Goal: Task Accomplishment & Management: Manage account settings

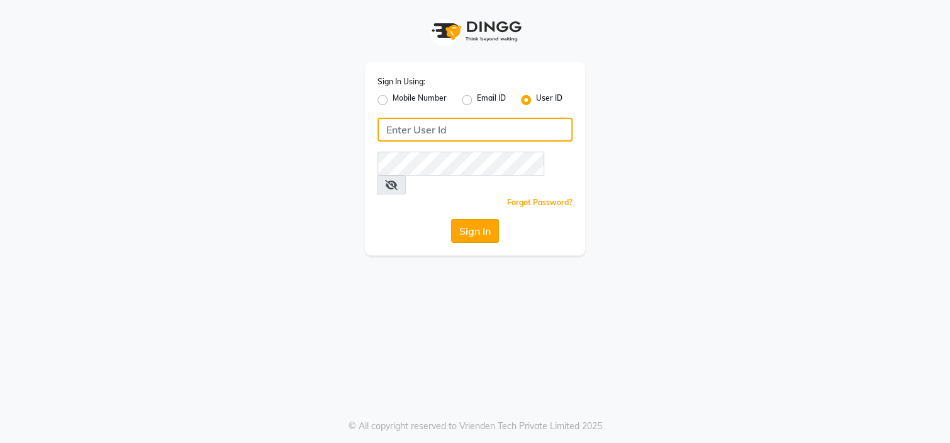
type input "klipsnkurls"
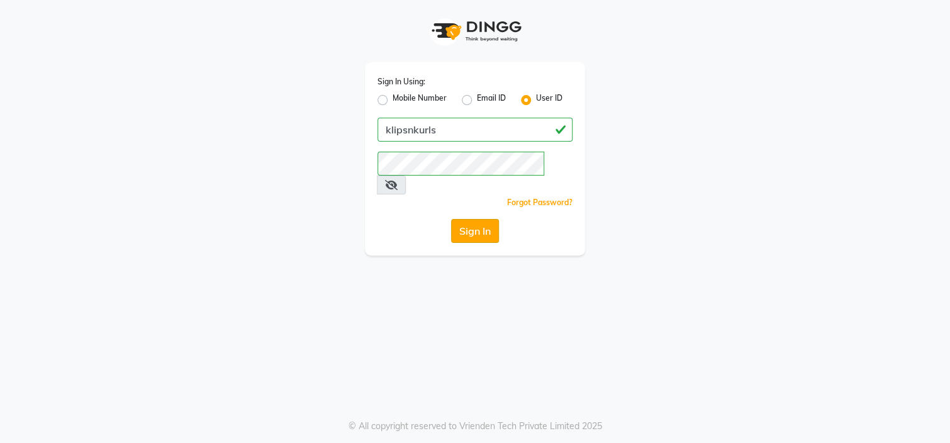
click at [474, 219] on button "Sign In" at bounding box center [475, 231] width 48 height 24
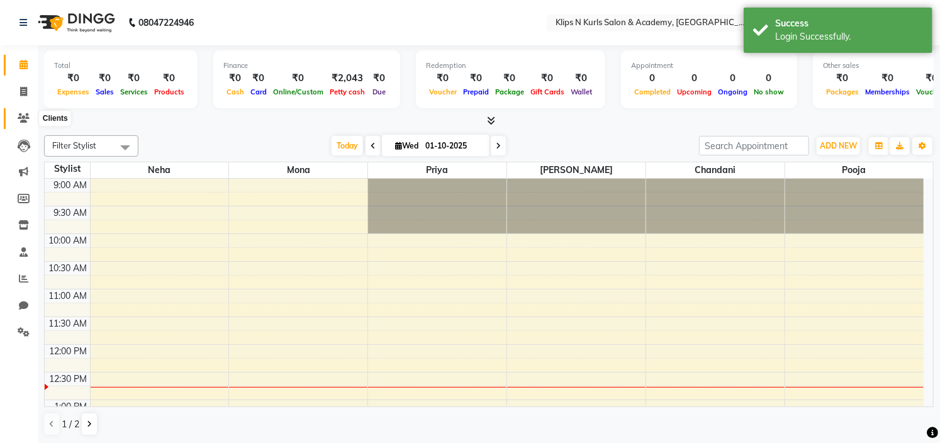
click at [16, 115] on span at bounding box center [24, 118] width 22 height 14
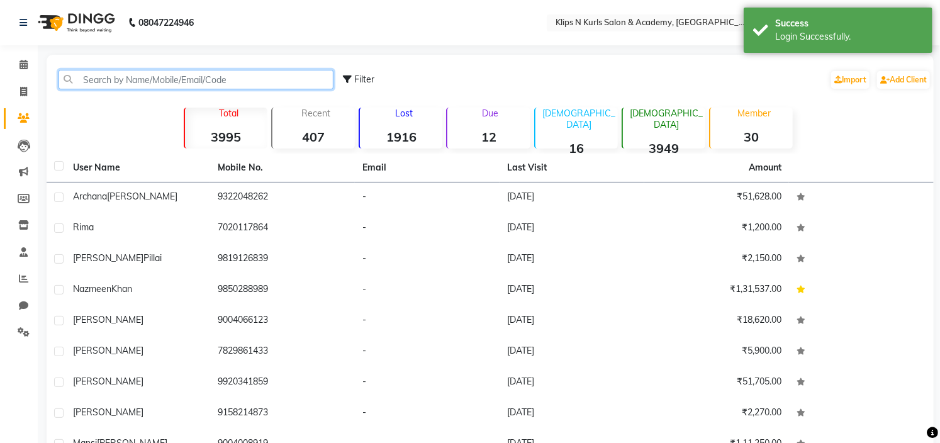
click at [213, 77] on input "text" at bounding box center [195, 79] width 275 height 19
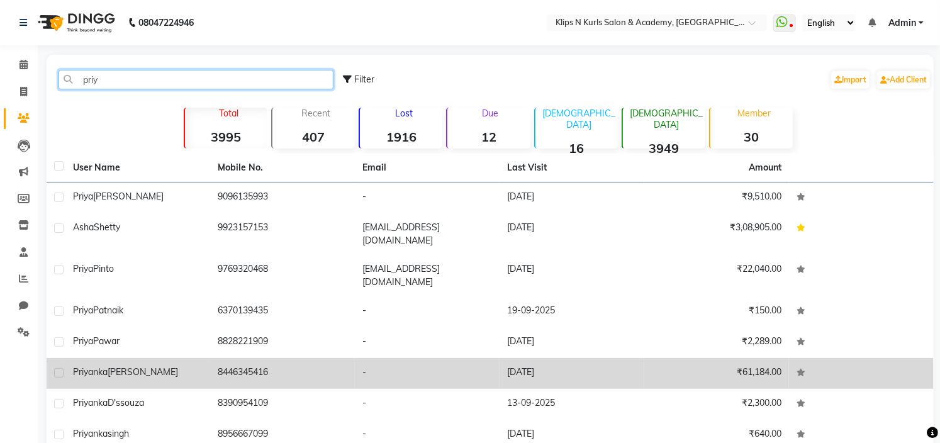
type input "priy"
click at [413, 358] on td "-" at bounding box center [427, 373] width 145 height 31
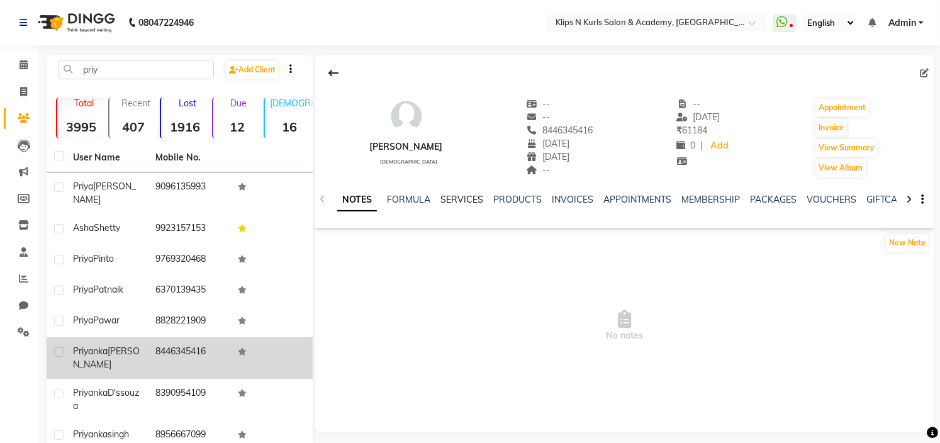
click at [468, 203] on link "SERVICES" at bounding box center [461, 199] width 43 height 11
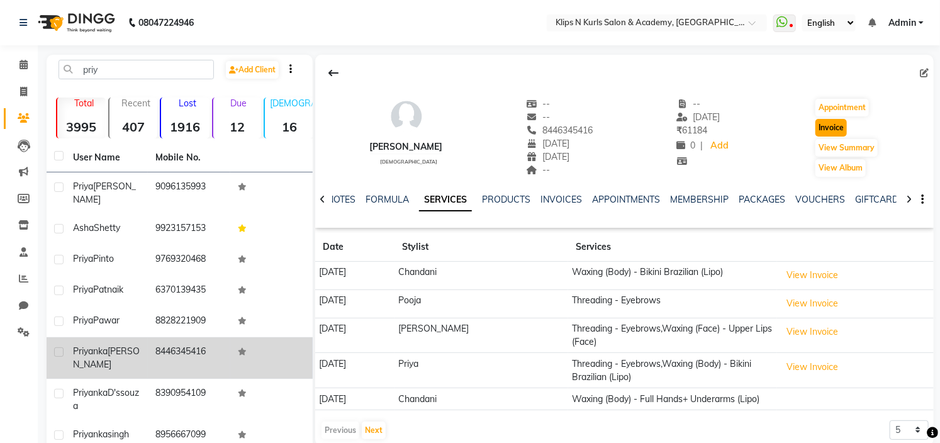
click at [836, 125] on button "Invoice" at bounding box center [830, 128] width 31 height 18
select select "124"
select select "service"
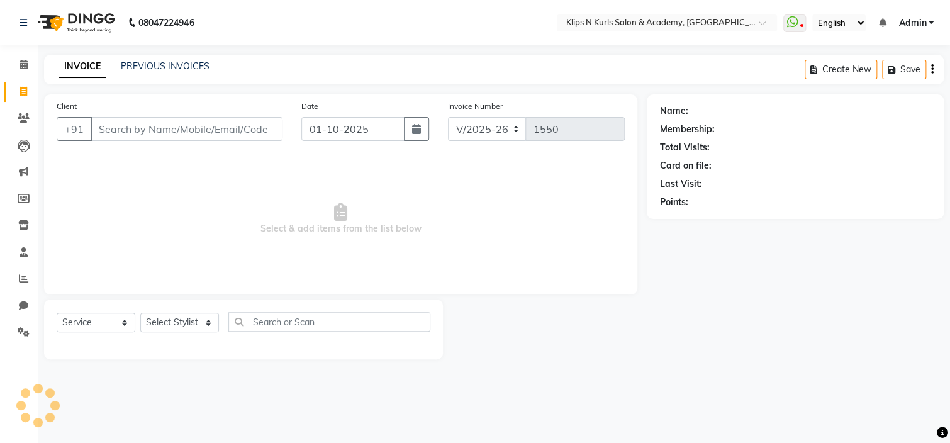
type input "8446345416"
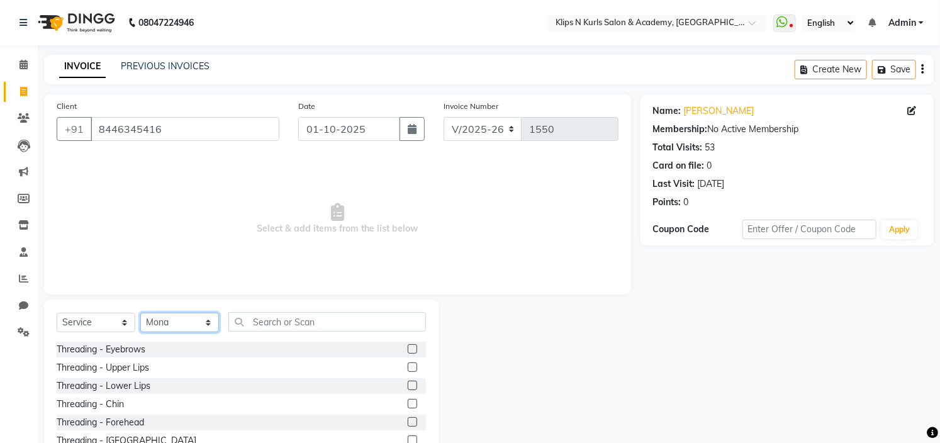
click at [170, 318] on select "Select Stylist Chandani Front Desk [PERSON_NAME] [PERSON_NAME] Neha Pooja [PERS…" at bounding box center [179, 322] width 79 height 19
select select "86065"
click at [140, 313] on select "Select Stylist Chandani Front Desk [PERSON_NAME] [PERSON_NAME] Neha Pooja [PERS…" at bounding box center [179, 322] width 79 height 19
click at [408, 349] on label at bounding box center [412, 348] width 9 height 9
click at [408, 349] on input "checkbox" at bounding box center [412, 349] width 8 height 8
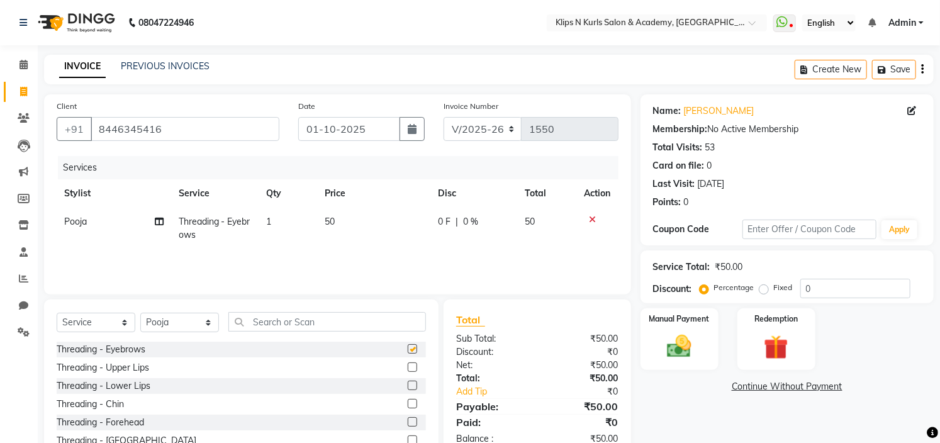
checkbox input "false"
click at [408, 422] on label at bounding box center [412, 421] width 9 height 9
click at [408, 422] on input "checkbox" at bounding box center [412, 422] width 8 height 8
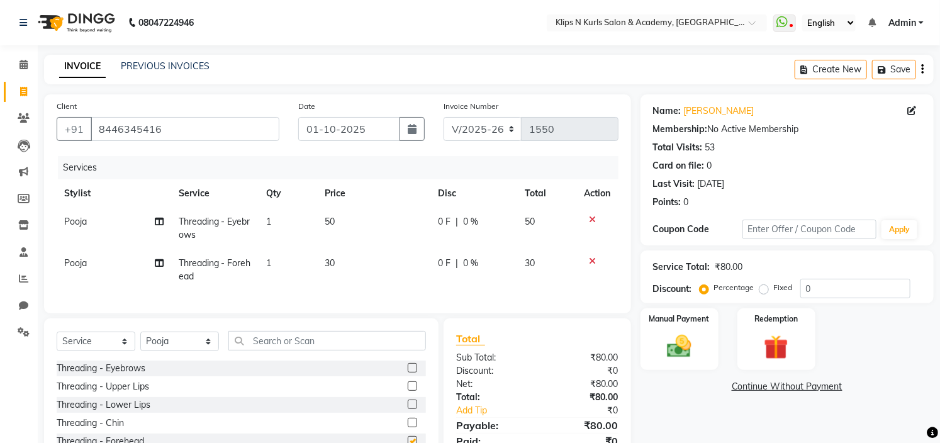
checkbox input "false"
click at [306, 346] on input "text" at bounding box center [327, 340] width 198 height 19
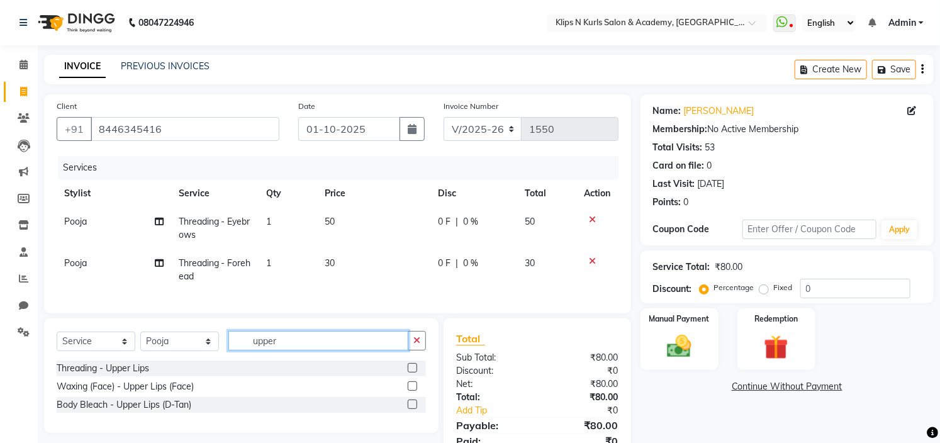
type input "upper"
click at [412, 391] on label at bounding box center [412, 385] width 9 height 9
click at [412, 391] on input "checkbox" at bounding box center [412, 386] width 8 height 8
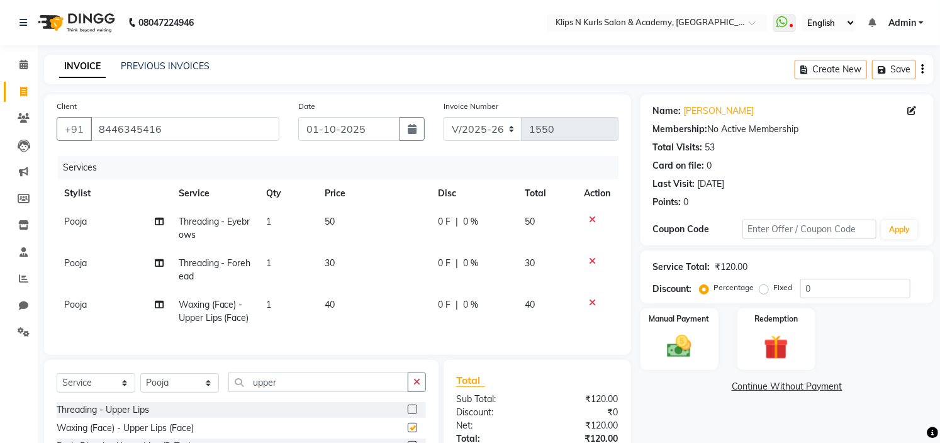
checkbox input "false"
click at [680, 345] on img at bounding box center [680, 346] width 42 height 29
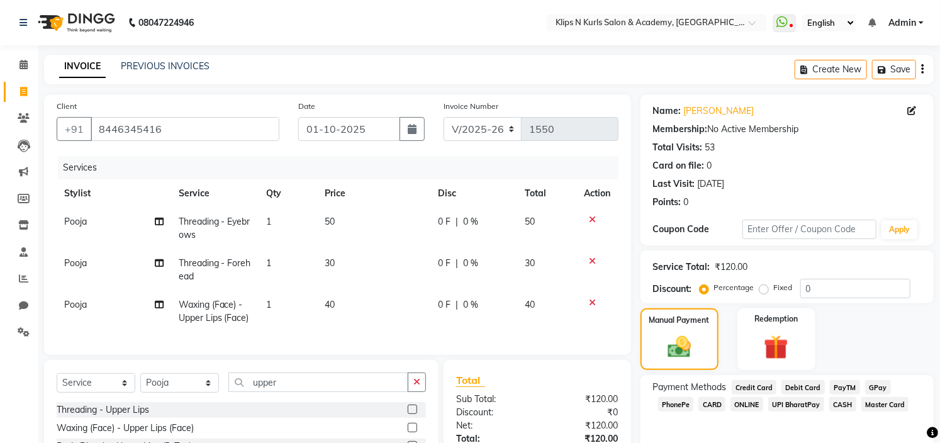
click at [875, 384] on span "GPay" at bounding box center [878, 387] width 26 height 14
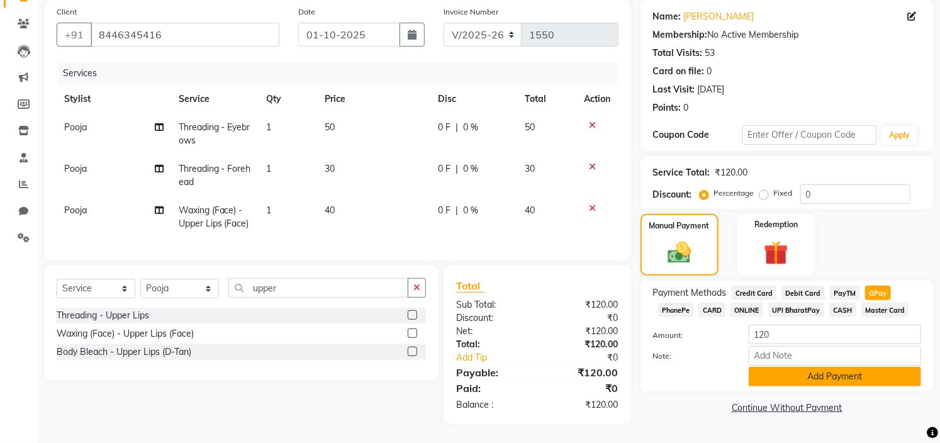
click at [862, 372] on button "Add Payment" at bounding box center [834, 376] width 172 height 19
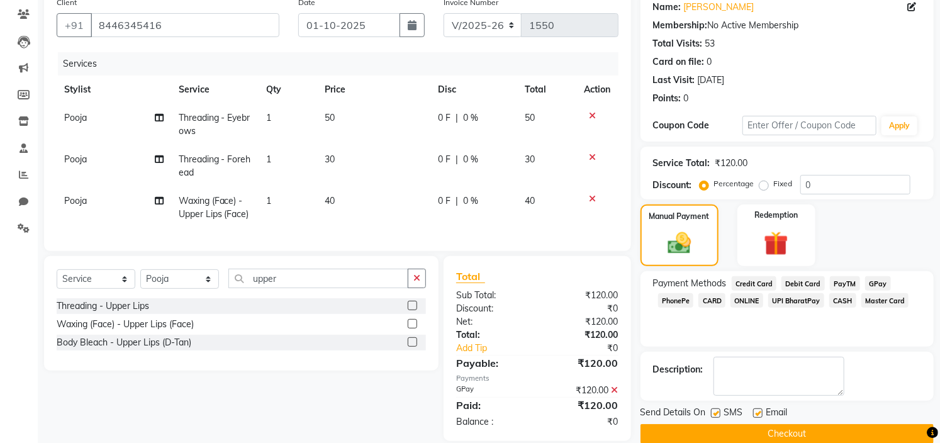
click at [874, 433] on button "Checkout" at bounding box center [786, 433] width 293 height 19
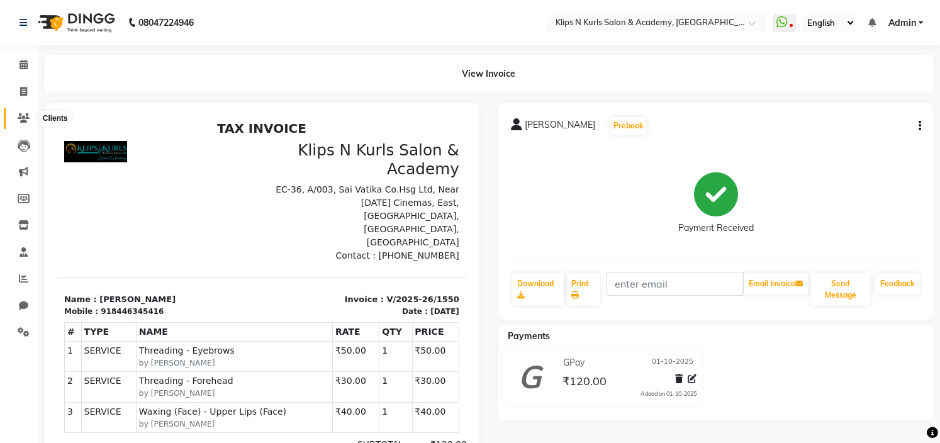
click at [28, 118] on icon at bounding box center [24, 117] width 12 height 9
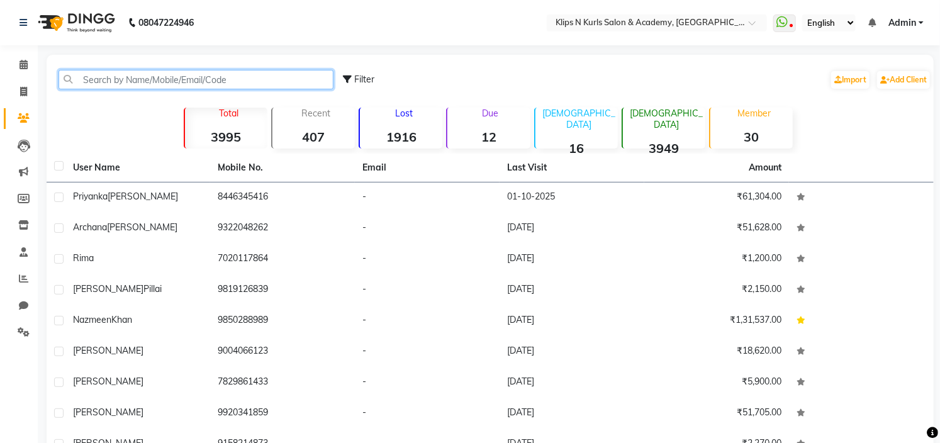
click at [95, 74] on input "text" at bounding box center [195, 79] width 275 height 19
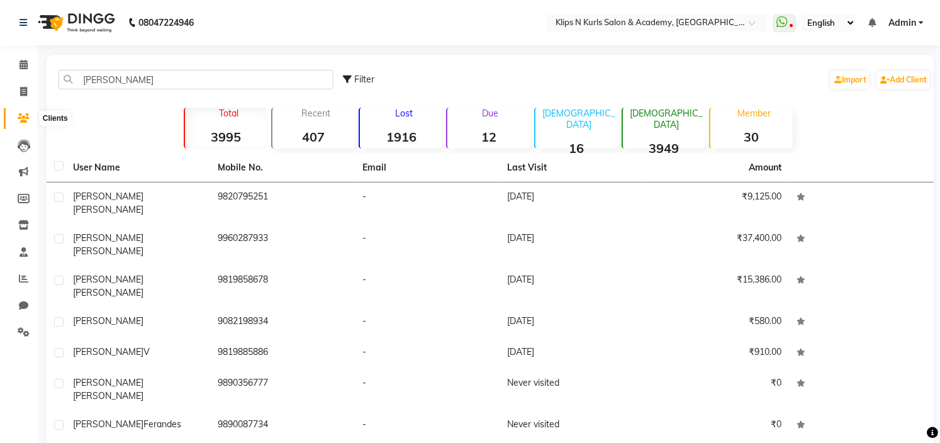
click at [25, 116] on icon at bounding box center [24, 117] width 12 height 9
click at [26, 116] on icon at bounding box center [24, 117] width 12 height 9
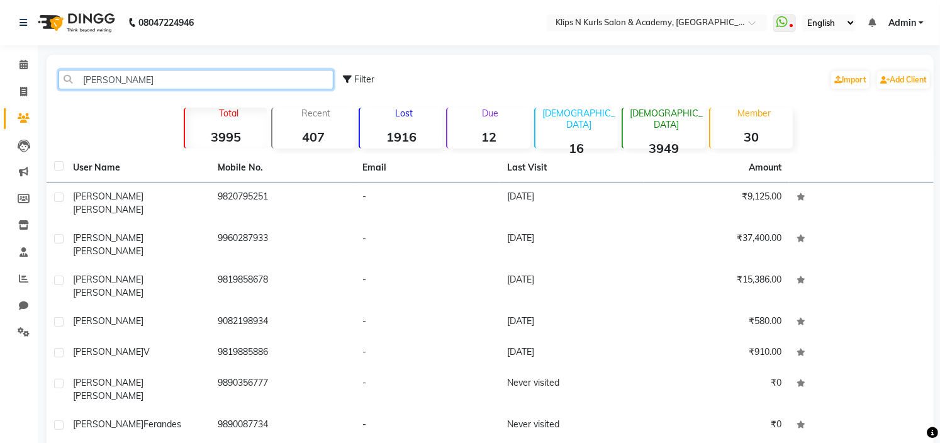
click at [116, 74] on input "[PERSON_NAME]" at bounding box center [195, 79] width 275 height 19
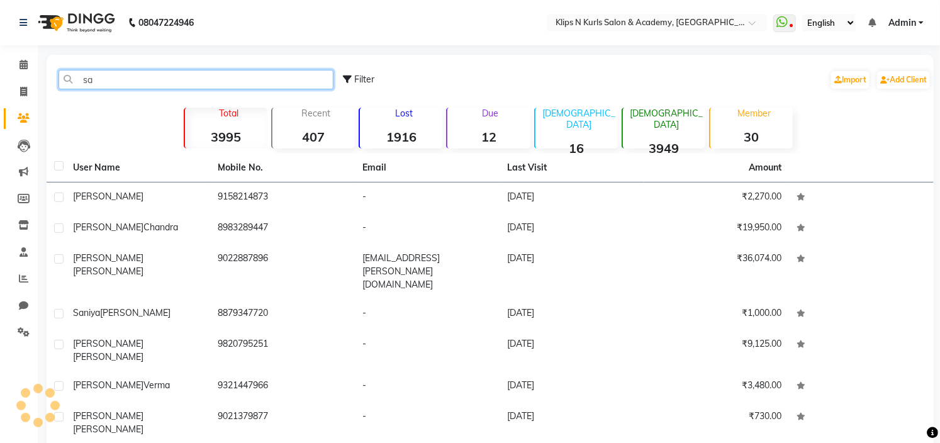
type input "s"
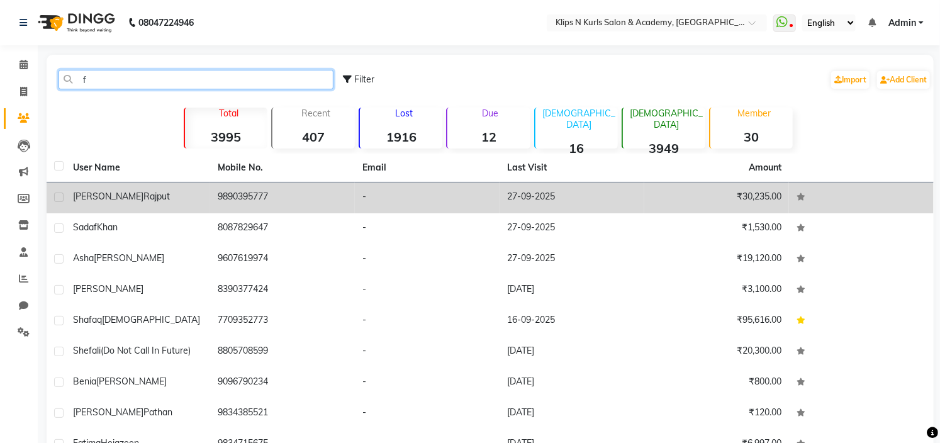
type input "f"
click at [141, 191] on div "[PERSON_NAME]" at bounding box center [138, 196] width 130 height 13
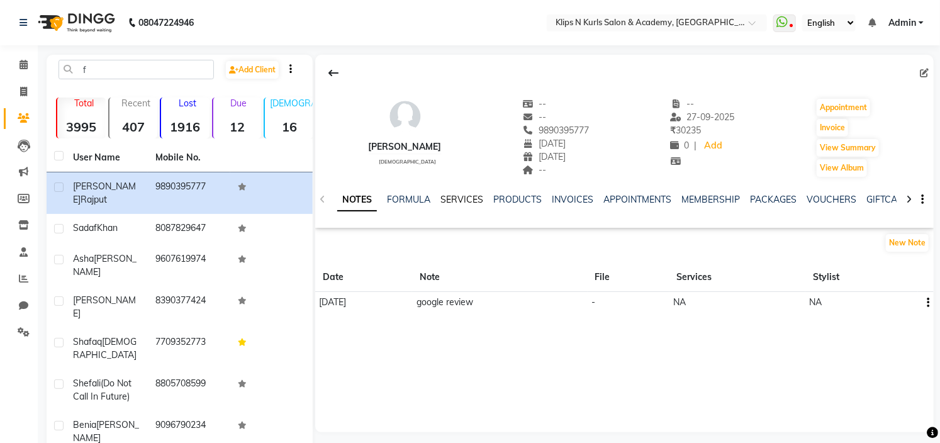
click at [460, 203] on link "SERVICES" at bounding box center [461, 199] width 43 height 11
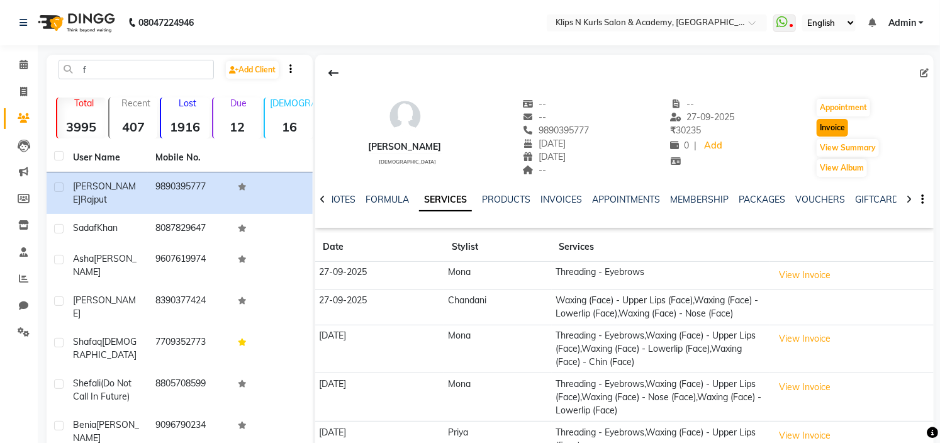
click at [840, 122] on button "Invoice" at bounding box center [831, 128] width 31 height 18
select select "124"
select select "service"
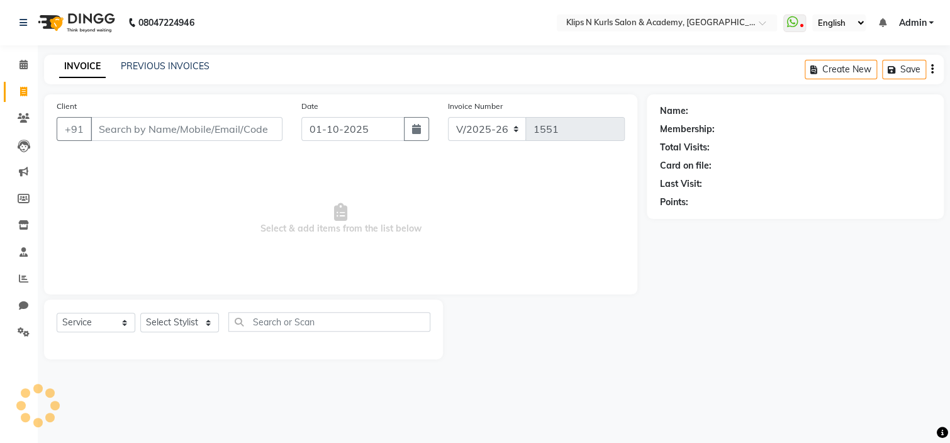
type input "9890395777"
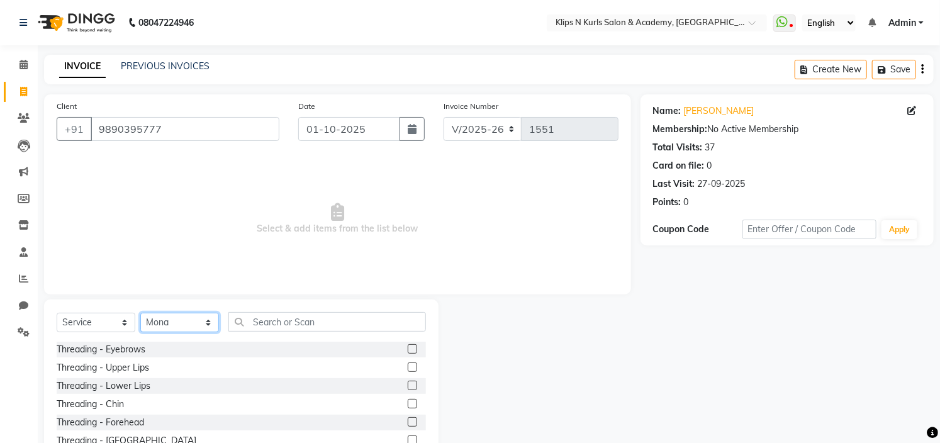
click at [163, 323] on select "Select Stylist Chandani Front Desk [PERSON_NAME] [PERSON_NAME] Neha Pooja [PERS…" at bounding box center [179, 322] width 79 height 19
select select "71846"
click at [140, 313] on select "Select Stylist Chandani Front Desk [PERSON_NAME] [PERSON_NAME] Neha Pooja [PERS…" at bounding box center [179, 322] width 79 height 19
click at [267, 319] on input "text" at bounding box center [327, 321] width 198 height 19
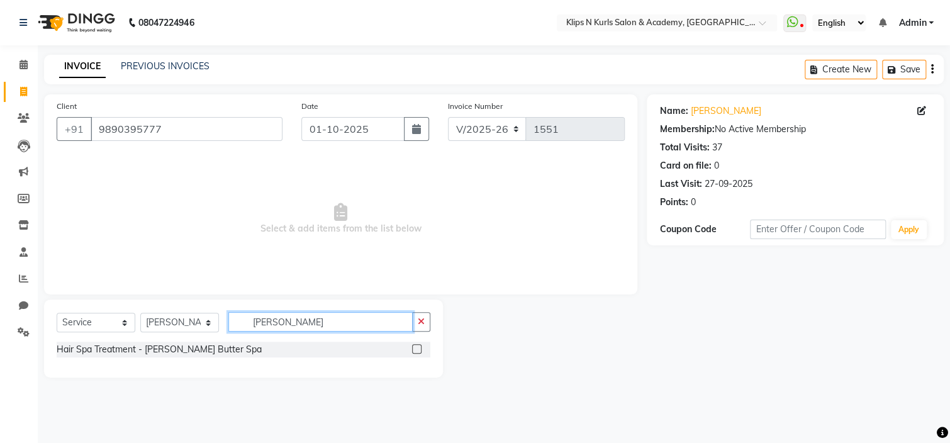
type input "[PERSON_NAME]"
click at [414, 350] on label at bounding box center [416, 348] width 9 height 9
click at [414, 350] on input "checkbox" at bounding box center [416, 349] width 8 height 8
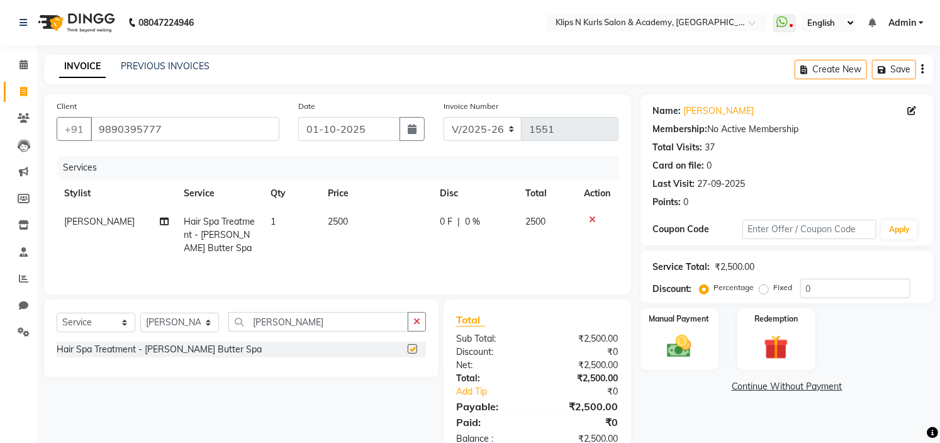
checkbox input "false"
click at [347, 224] on td "2500" at bounding box center [375, 235] width 111 height 55
select select "71846"
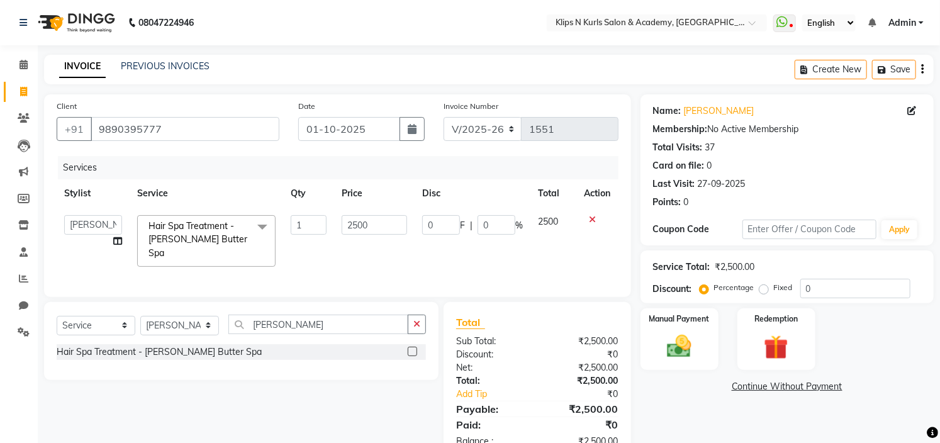
click at [347, 224] on input "2500" at bounding box center [374, 224] width 65 height 19
click at [383, 217] on input "2500" at bounding box center [374, 224] width 65 height 19
type input "2800"
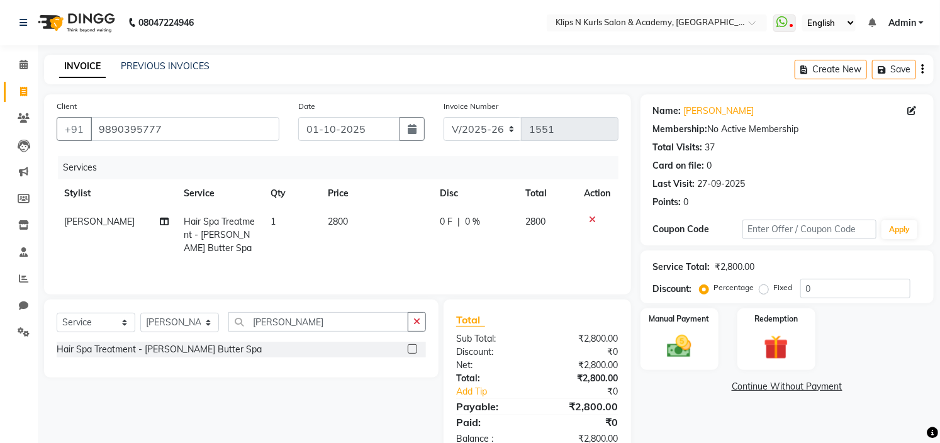
click at [440, 221] on span "0 F" at bounding box center [446, 221] width 13 height 13
select select "71846"
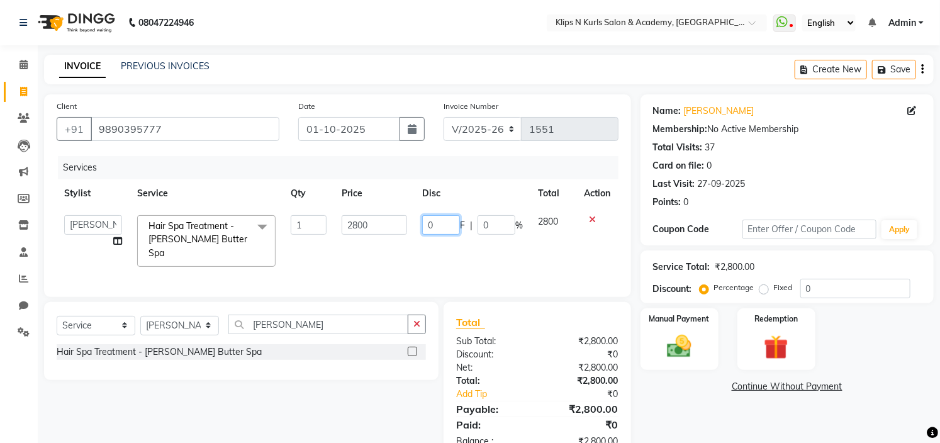
click at [446, 221] on input "0" at bounding box center [441, 224] width 38 height 19
type input "300"
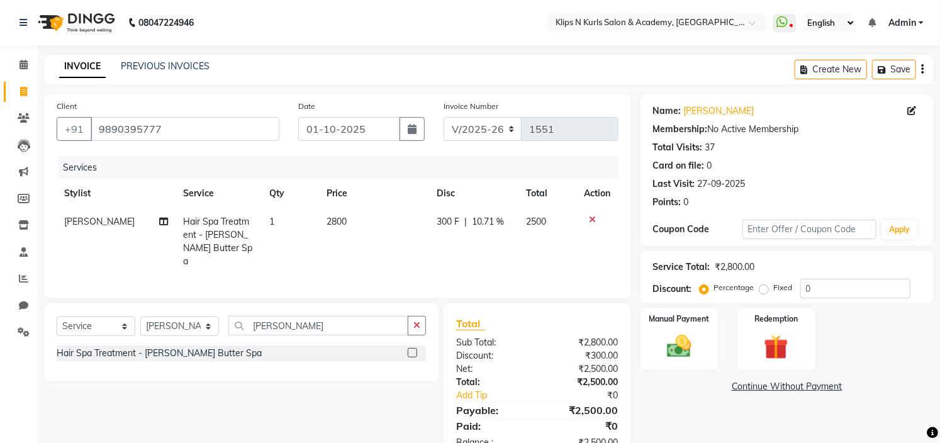
click at [670, 411] on div "Name: [PERSON_NAME] Membership: No Active Membership Total Visits: 37 Card on f…" at bounding box center [791, 277] width 303 height 367
click at [683, 346] on img at bounding box center [680, 346] width 42 height 29
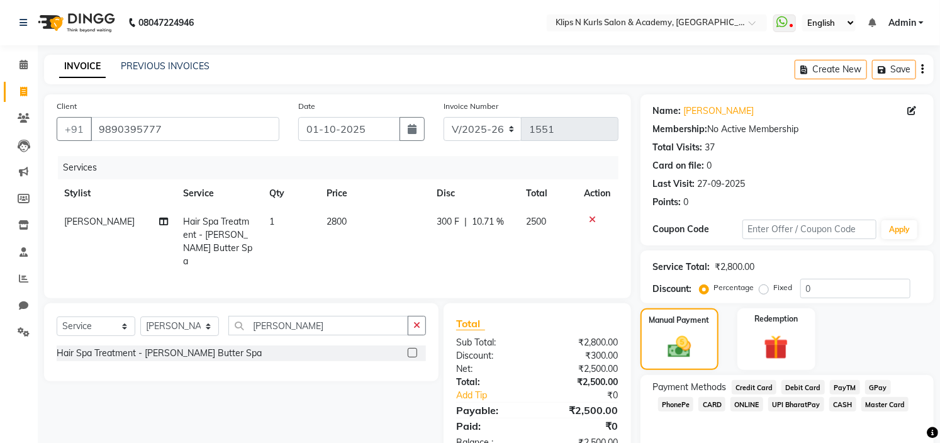
click at [871, 387] on span "GPay" at bounding box center [878, 387] width 26 height 14
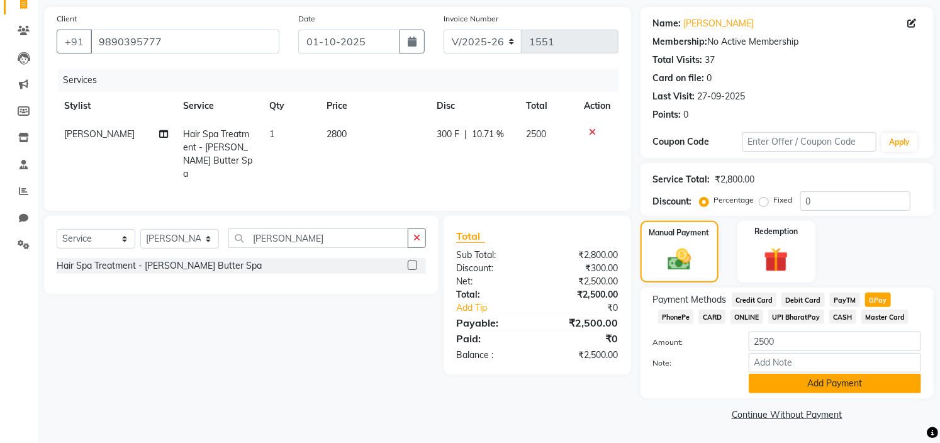
click at [879, 390] on button "Add Payment" at bounding box center [834, 383] width 172 height 19
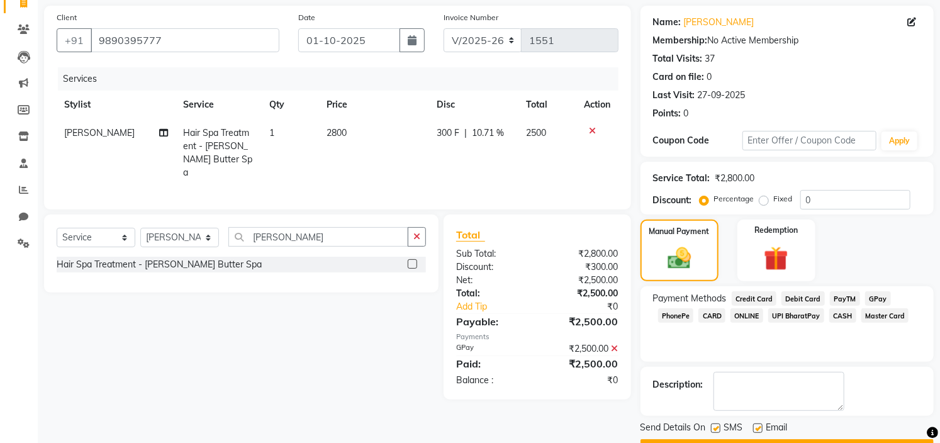
scroll to position [123, 0]
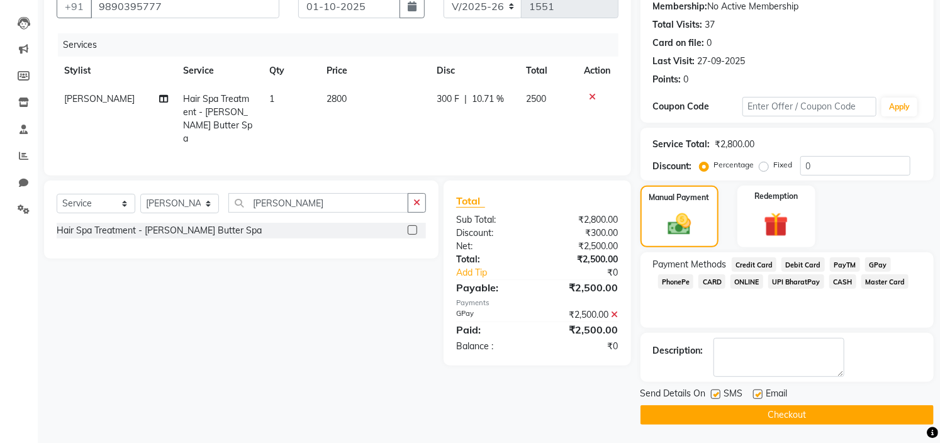
click at [886, 417] on button "Checkout" at bounding box center [786, 414] width 293 height 19
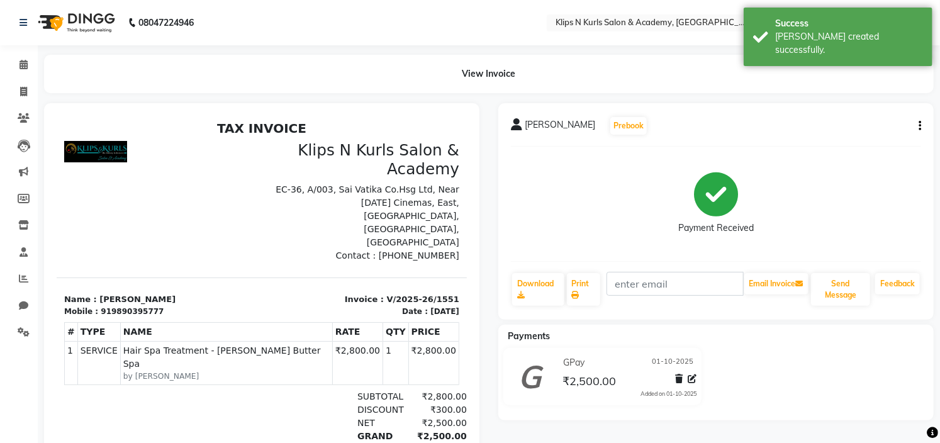
scroll to position [95, 0]
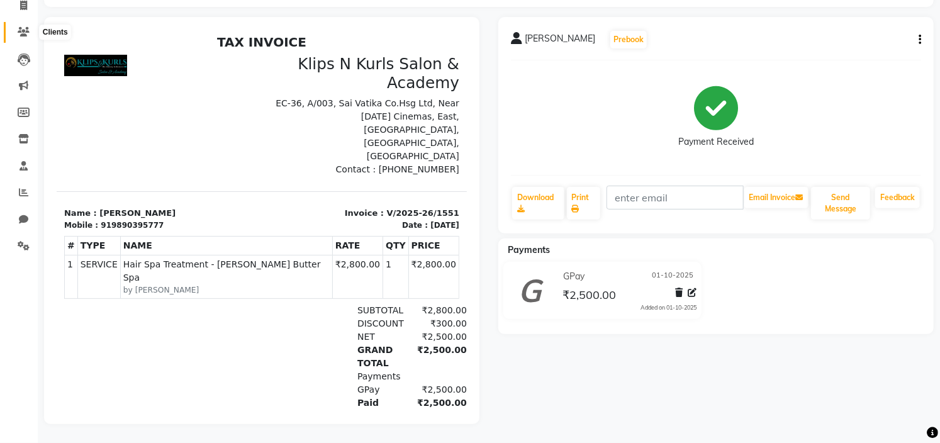
click at [24, 27] on icon at bounding box center [24, 31] width 12 height 9
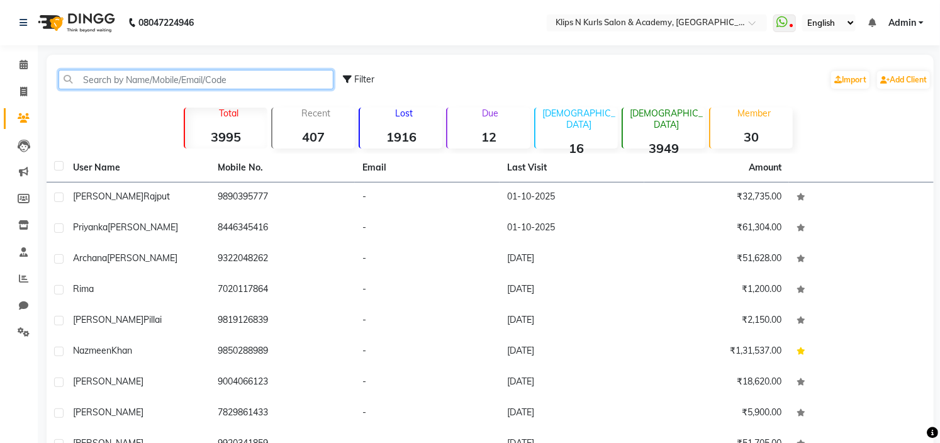
click at [304, 79] on input "text" at bounding box center [195, 79] width 275 height 19
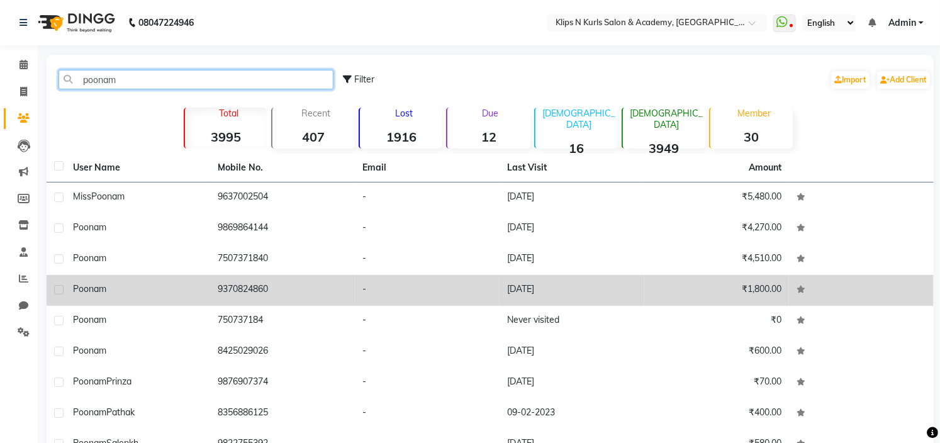
type input "poonam"
click at [337, 290] on td "9370824860" at bounding box center [282, 290] width 145 height 31
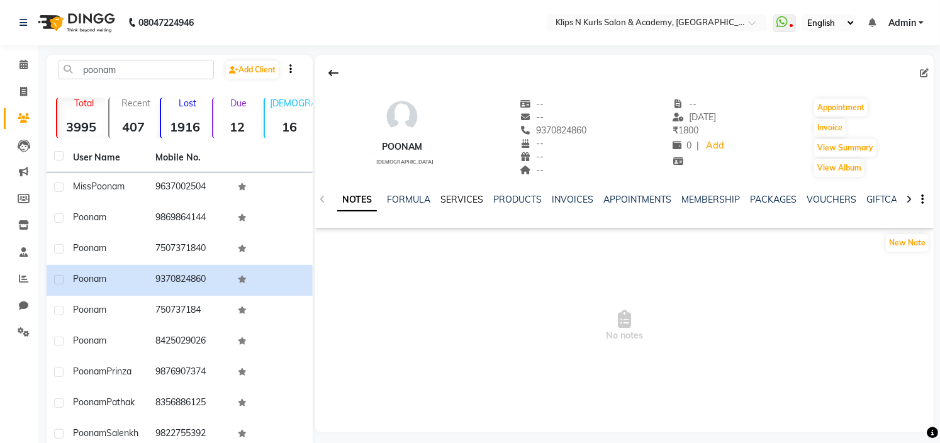
click at [460, 194] on link "SERVICES" at bounding box center [461, 199] width 43 height 11
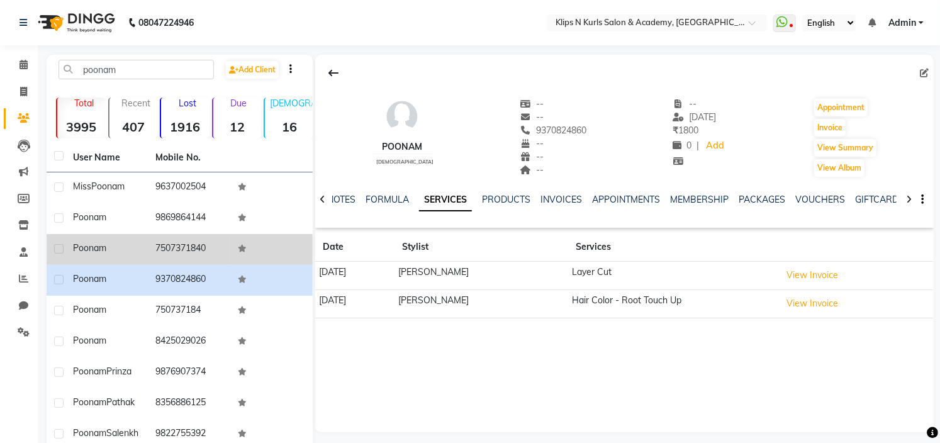
click at [194, 240] on td "7507371840" at bounding box center [189, 249] width 82 height 31
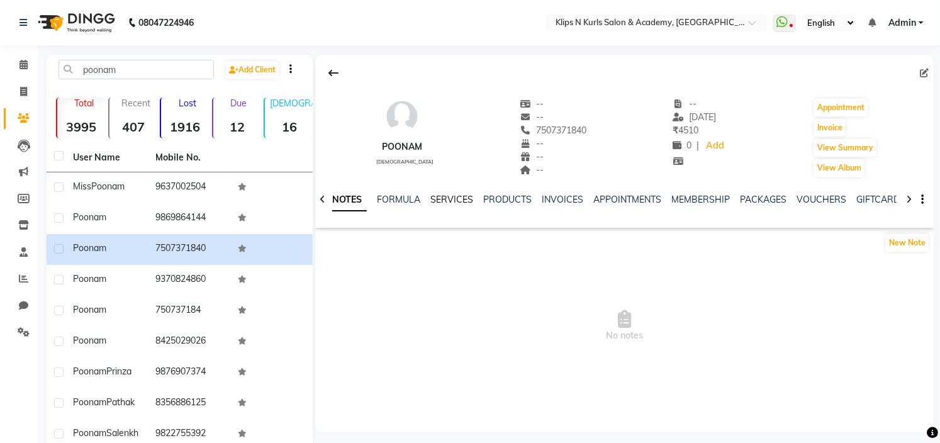
click at [450, 201] on link "SERVICES" at bounding box center [451, 199] width 43 height 11
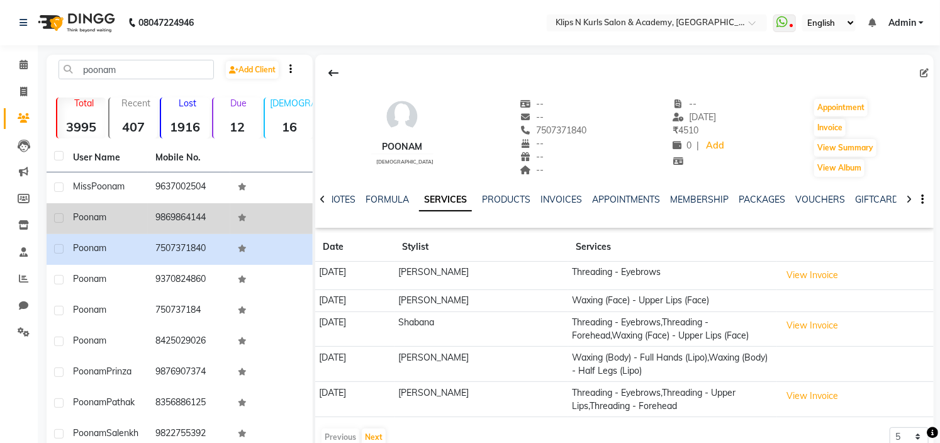
click at [186, 216] on td "9869864144" at bounding box center [189, 218] width 82 height 31
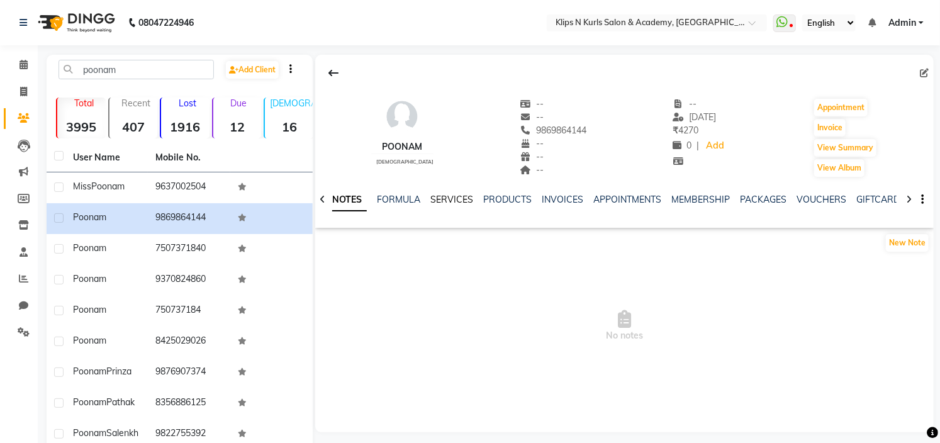
click at [447, 198] on link "SERVICES" at bounding box center [451, 199] width 43 height 11
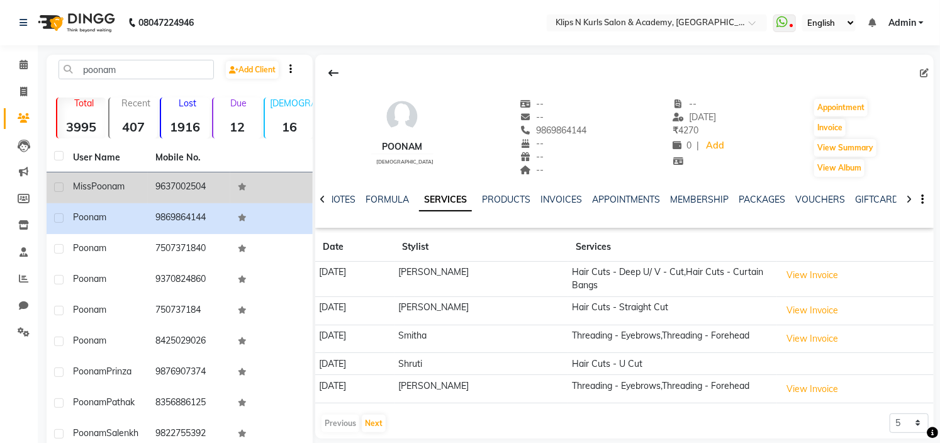
click at [189, 183] on td "9637002504" at bounding box center [189, 187] width 82 height 31
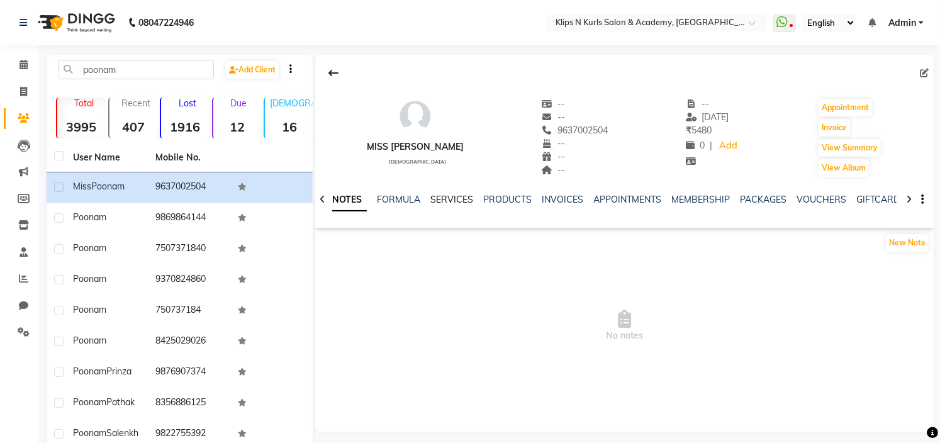
click at [450, 197] on link "SERVICES" at bounding box center [451, 199] width 43 height 11
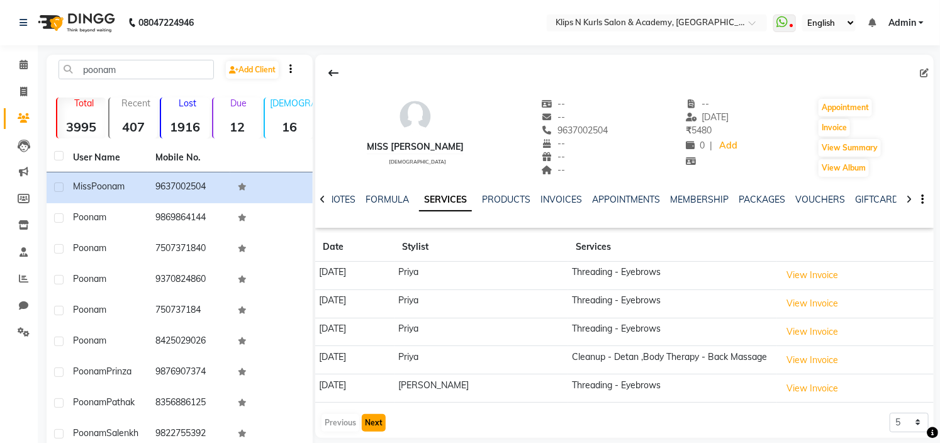
click at [372, 422] on button "Next" at bounding box center [374, 423] width 24 height 18
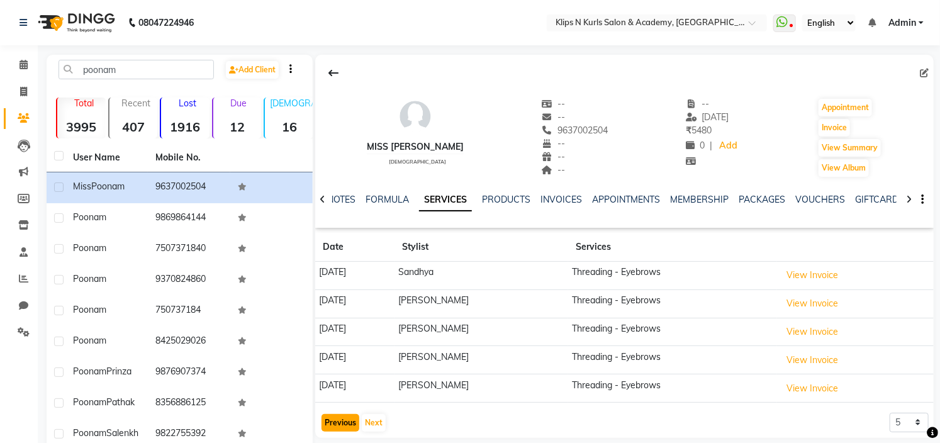
click at [345, 423] on button "Previous" at bounding box center [340, 423] width 38 height 18
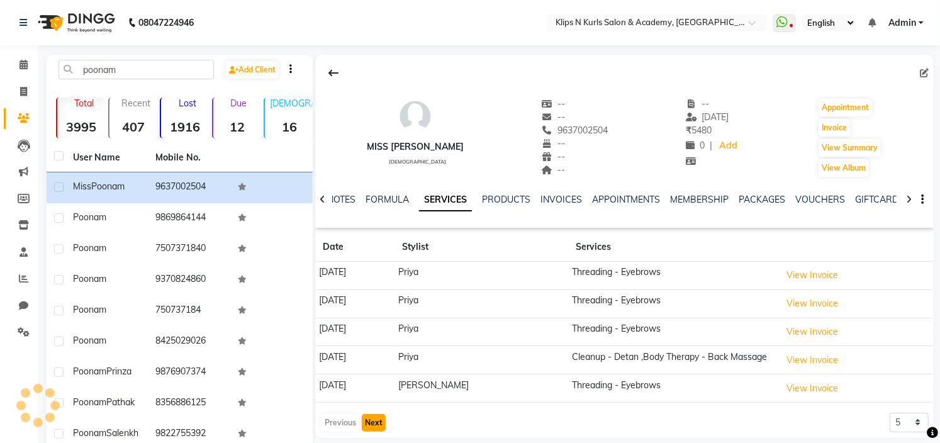
click at [377, 421] on button "Next" at bounding box center [374, 423] width 24 height 18
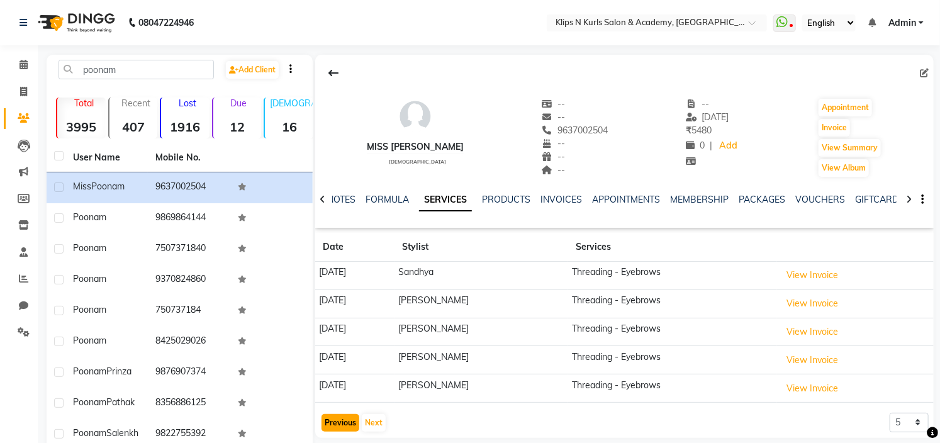
click at [348, 421] on button "Previous" at bounding box center [340, 423] width 38 height 18
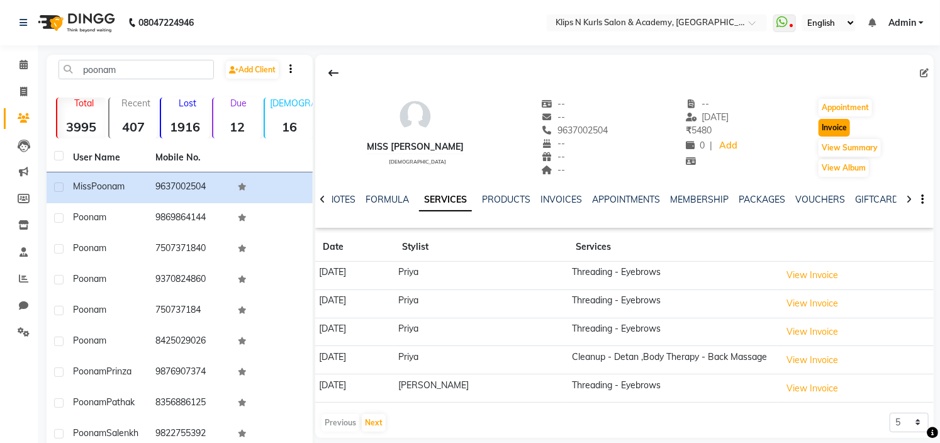
click at [839, 123] on button "Invoice" at bounding box center [833, 128] width 31 height 18
select select "124"
select select "service"
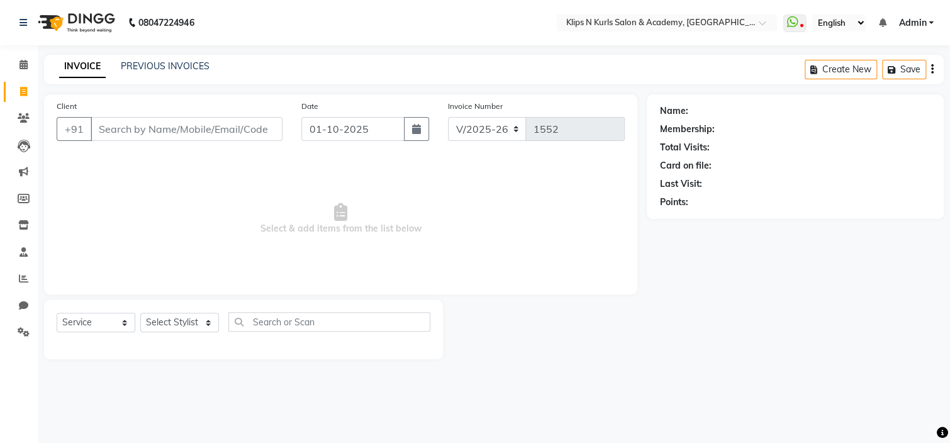
type input "9637002504"
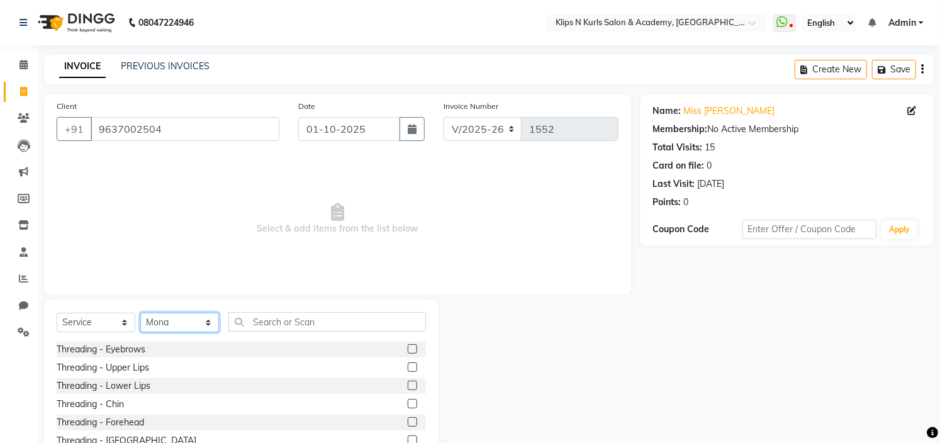
click at [172, 326] on select "Select Stylist Chandani Front Desk [PERSON_NAME] [PERSON_NAME] Neha Pooja [PERS…" at bounding box center [179, 322] width 79 height 19
select select "84310"
click at [140, 313] on select "Select Stylist Chandani Front Desk [PERSON_NAME] [PERSON_NAME] Neha Pooja [PERS…" at bounding box center [179, 322] width 79 height 19
click at [408, 347] on label at bounding box center [412, 348] width 9 height 9
click at [408, 347] on input "checkbox" at bounding box center [412, 349] width 8 height 8
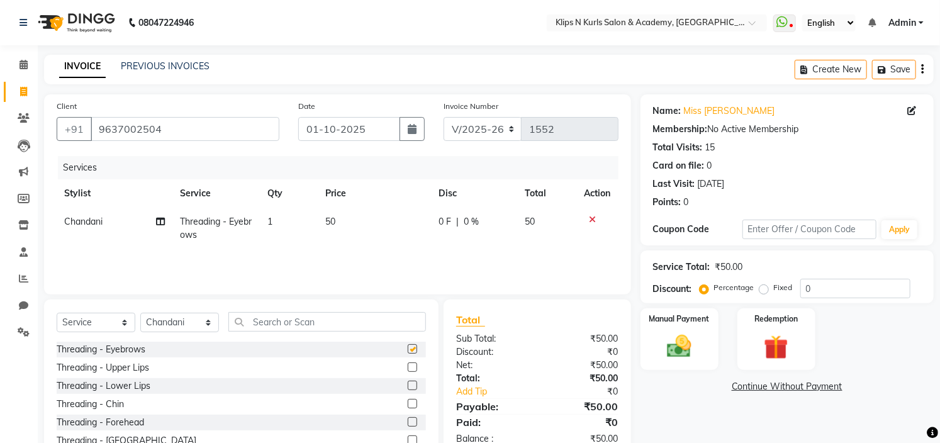
checkbox input "false"
click at [681, 347] on img at bounding box center [680, 346] width 42 height 29
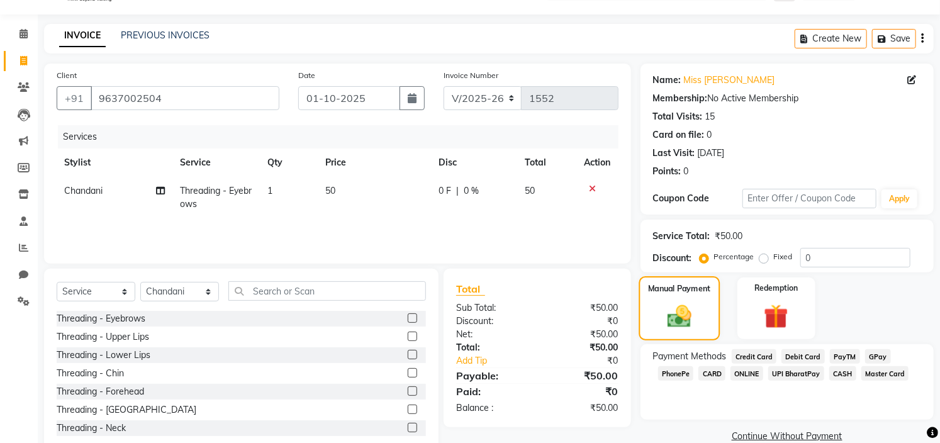
scroll to position [61, 0]
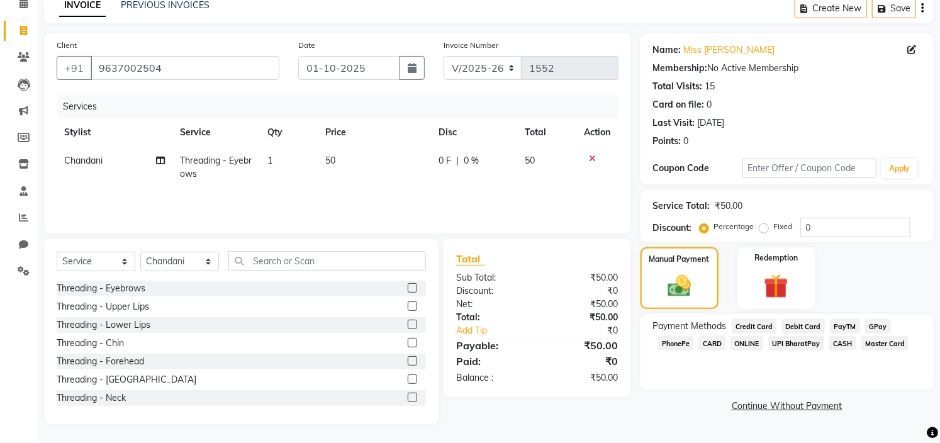
click at [840, 342] on span "CASH" at bounding box center [842, 343] width 27 height 14
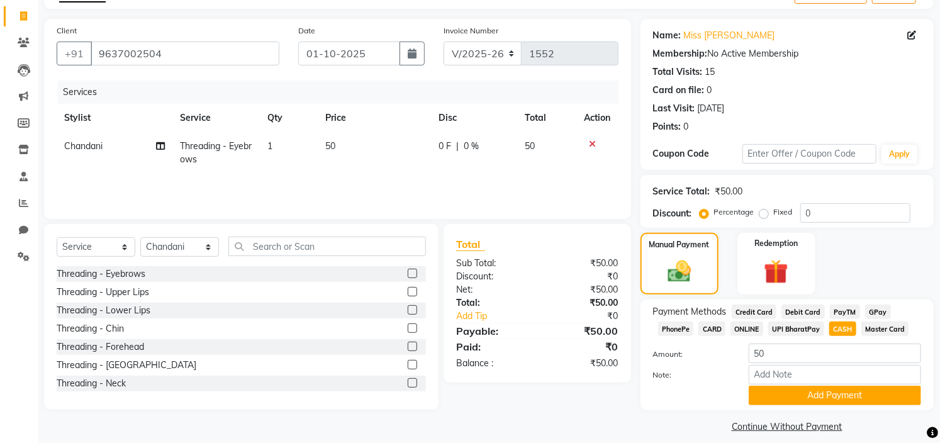
scroll to position [89, 0]
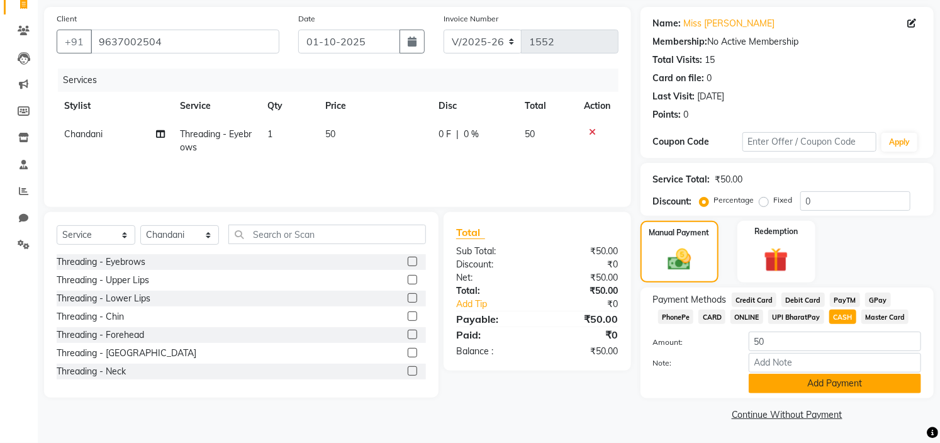
click at [801, 385] on button "Add Payment" at bounding box center [834, 383] width 172 height 19
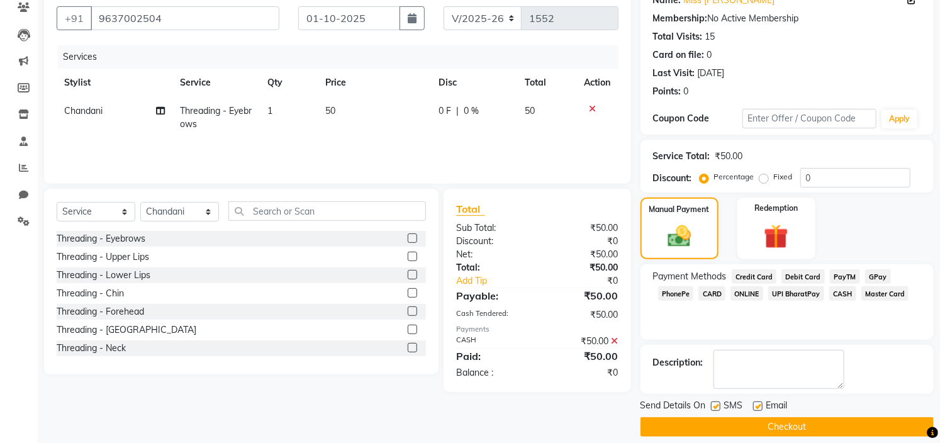
scroll to position [123, 0]
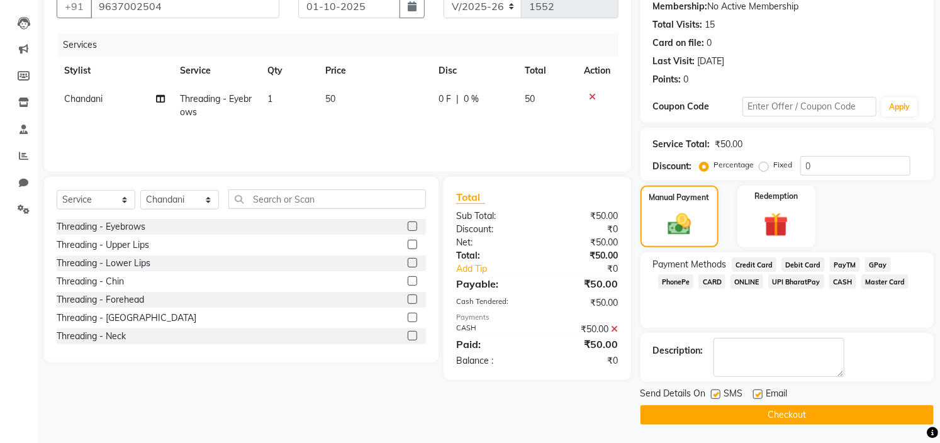
click at [692, 417] on button "Checkout" at bounding box center [786, 414] width 293 height 19
click at [692, 417] on div "Checkout" at bounding box center [786, 414] width 293 height 19
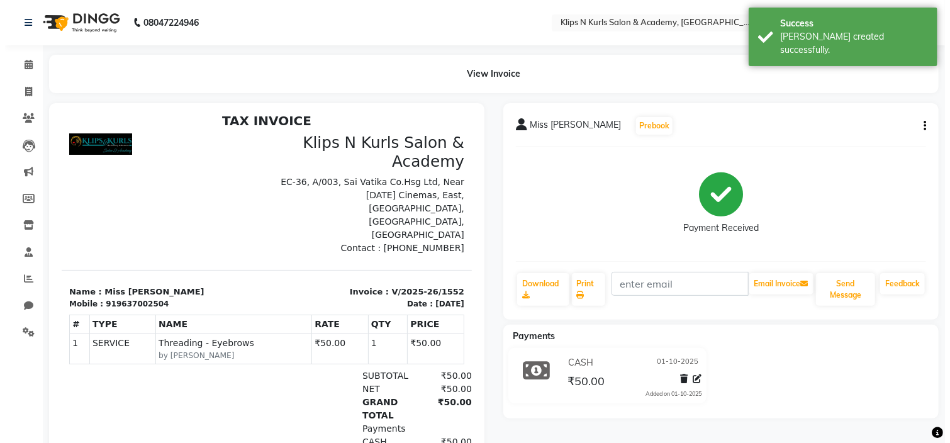
scroll to position [10, 0]
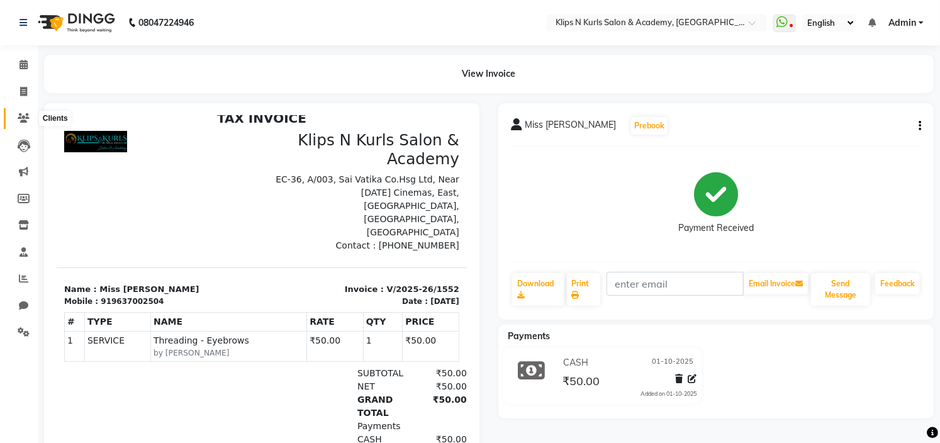
click at [24, 115] on icon at bounding box center [24, 117] width 12 height 9
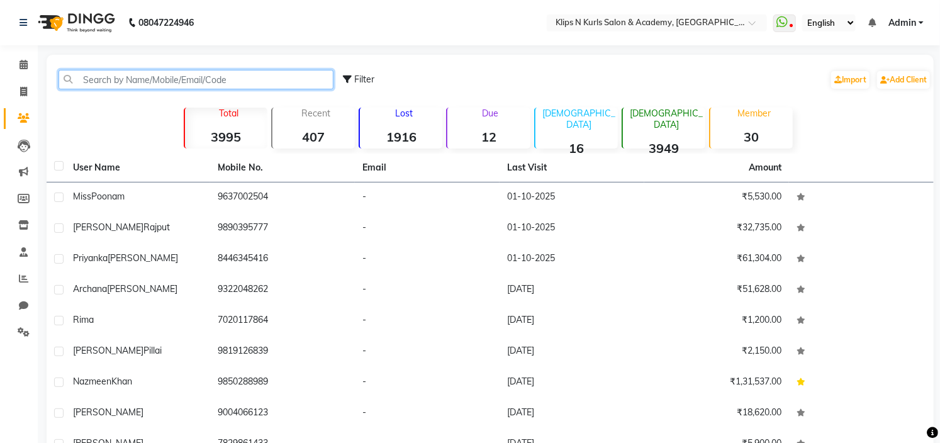
click at [96, 70] on input "text" at bounding box center [195, 79] width 275 height 19
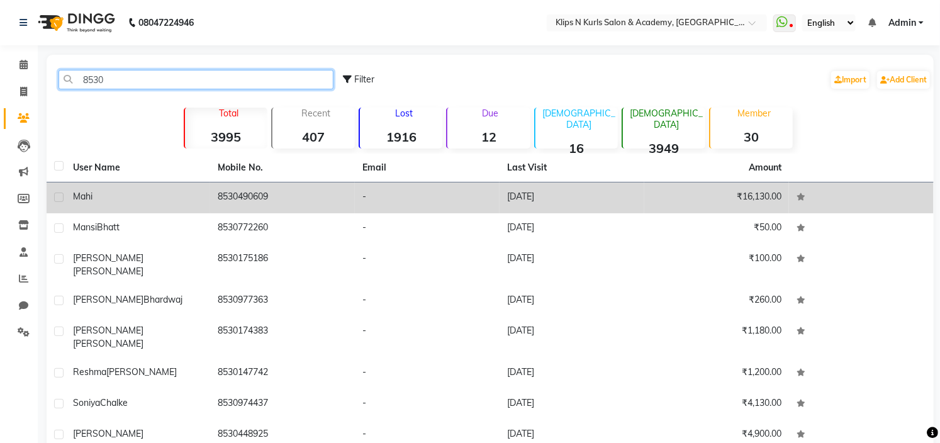
type input "8530"
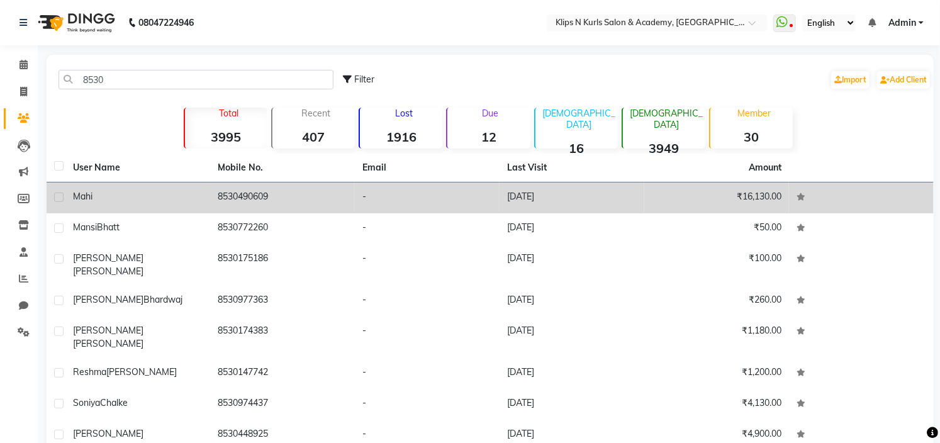
click at [237, 199] on td "8530490609" at bounding box center [282, 197] width 145 height 31
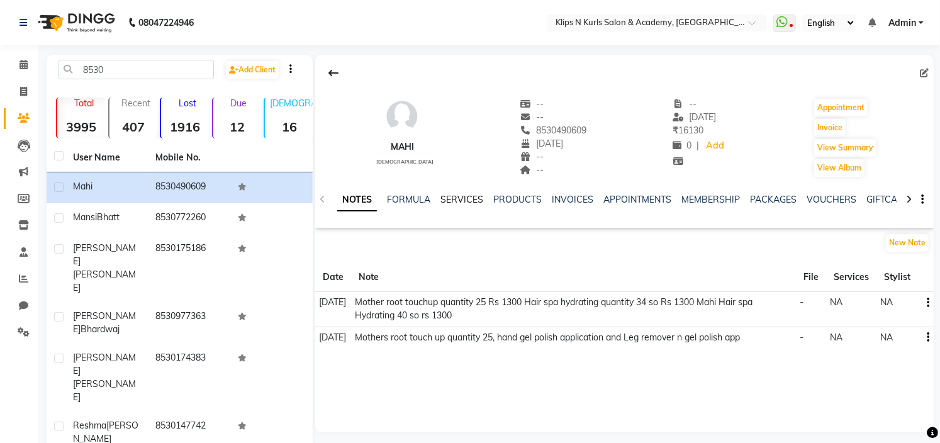
click at [450, 201] on link "SERVICES" at bounding box center [461, 199] width 43 height 11
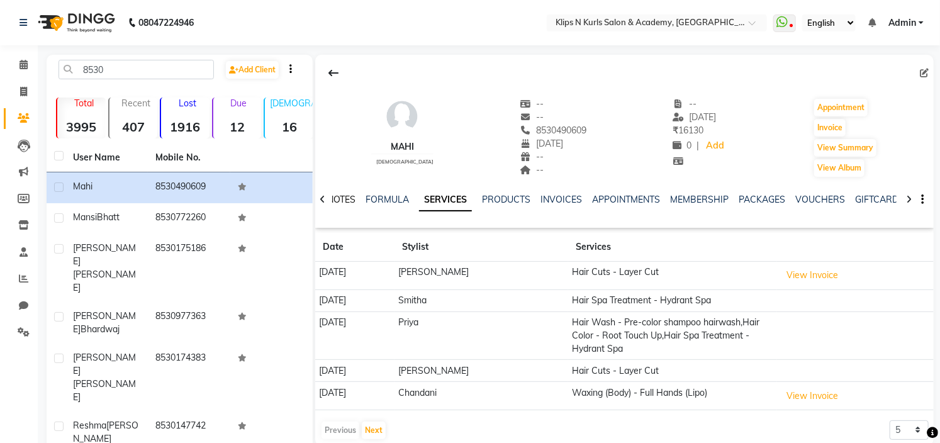
click at [342, 201] on link "NOTES" at bounding box center [341, 199] width 28 height 11
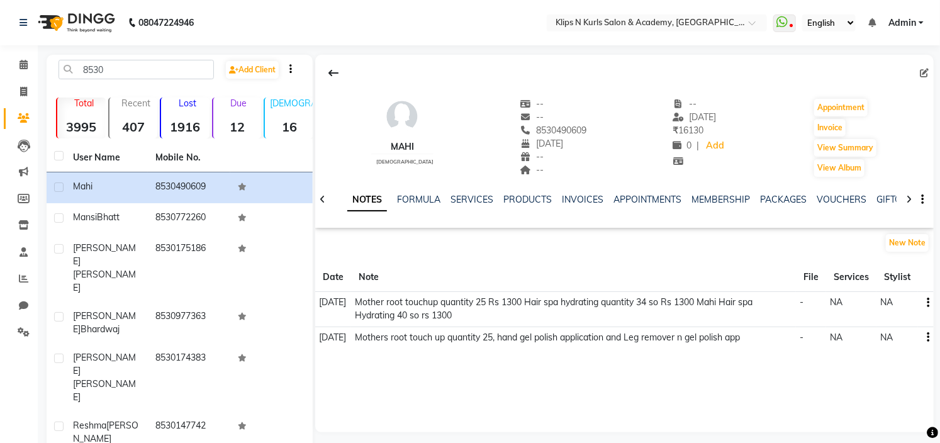
click at [928, 303] on icon "button" at bounding box center [928, 303] width 3 height 1
click at [904, 294] on div "Edit" at bounding box center [898, 302] width 35 height 26
click at [904, 294] on td "NA" at bounding box center [897, 309] width 42 height 35
click at [928, 303] on icon "button" at bounding box center [928, 303] width 3 height 1
click at [913, 299] on div "Edit" at bounding box center [898, 302] width 35 height 26
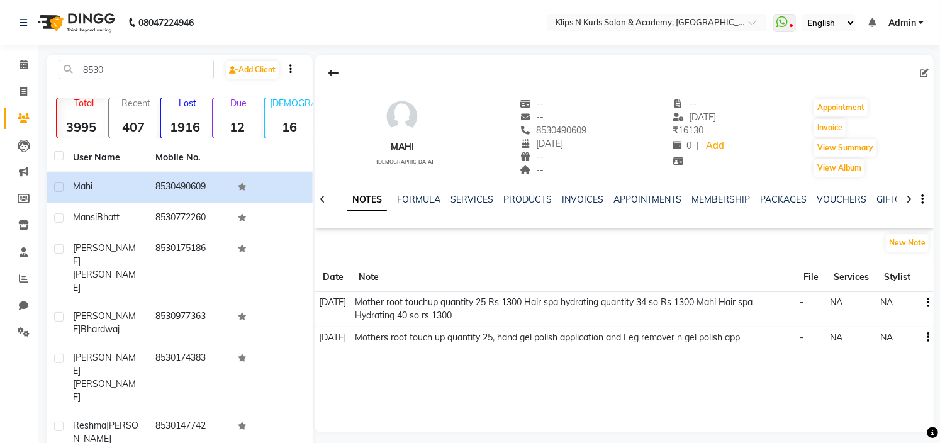
click at [928, 303] on icon "button" at bounding box center [928, 303] width 3 height 1
click at [898, 299] on div "Edit" at bounding box center [899, 302] width 20 height 16
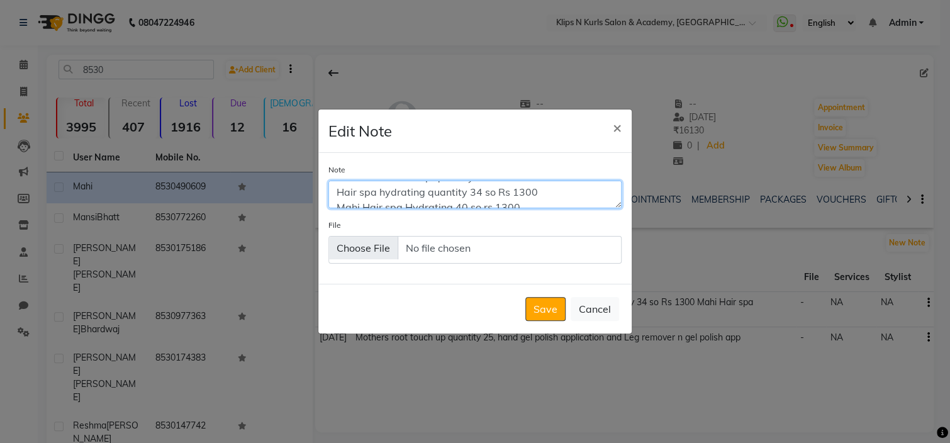
scroll to position [25, 0]
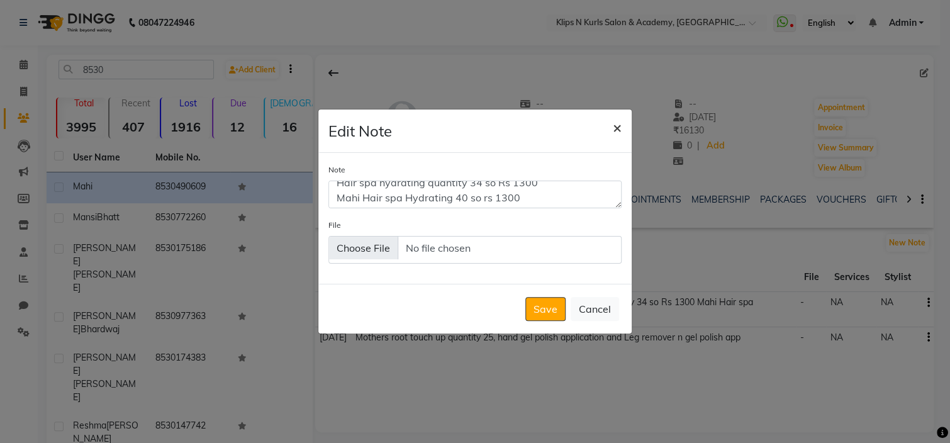
click at [618, 125] on span "×" at bounding box center [617, 127] width 9 height 19
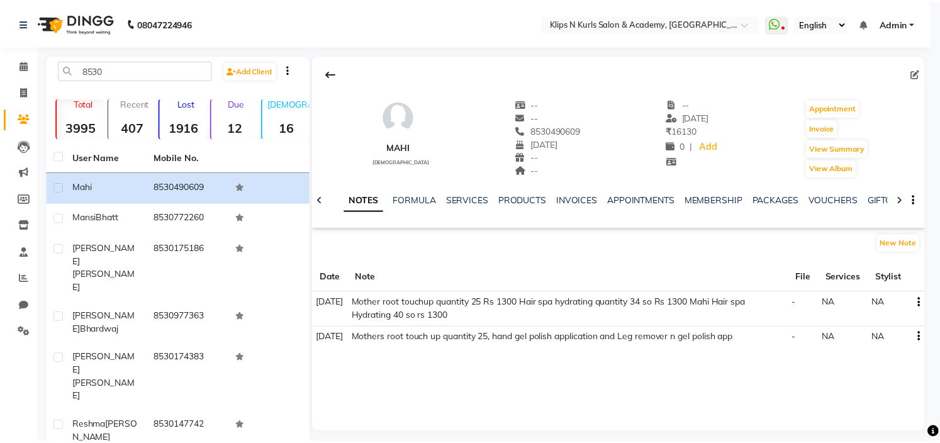
scroll to position [0, 0]
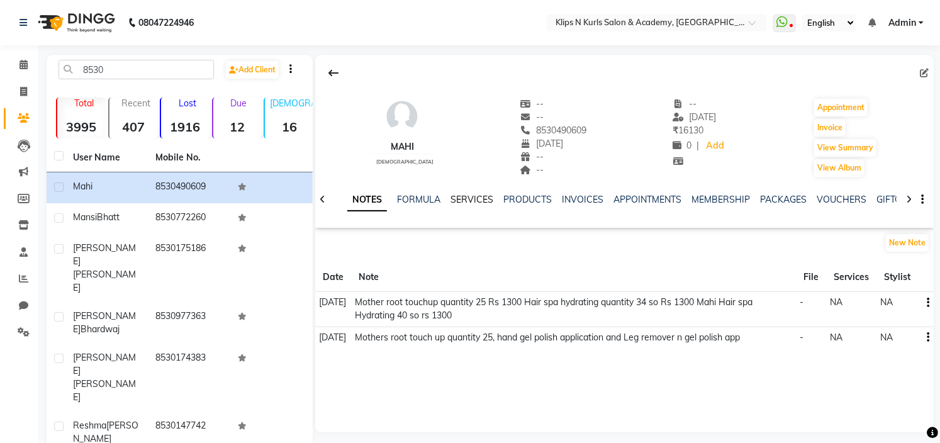
click at [477, 198] on link "SERVICES" at bounding box center [471, 199] width 43 height 11
